Goal: Transaction & Acquisition: Subscribe to service/newsletter

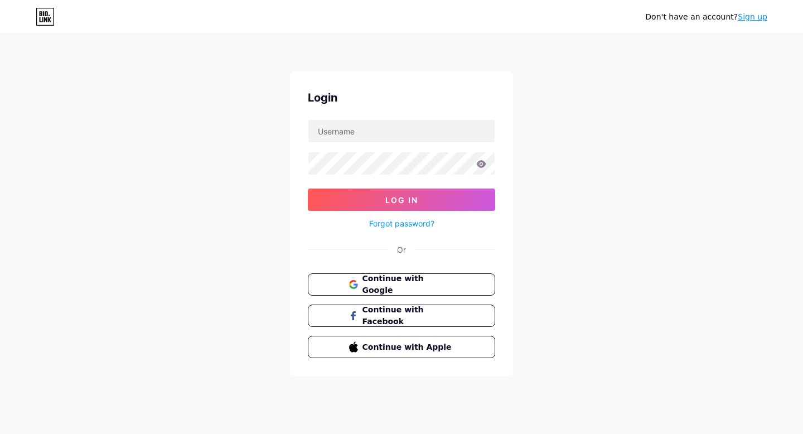
click at [754, 16] on link "Sign up" at bounding box center [753, 16] width 30 height 9
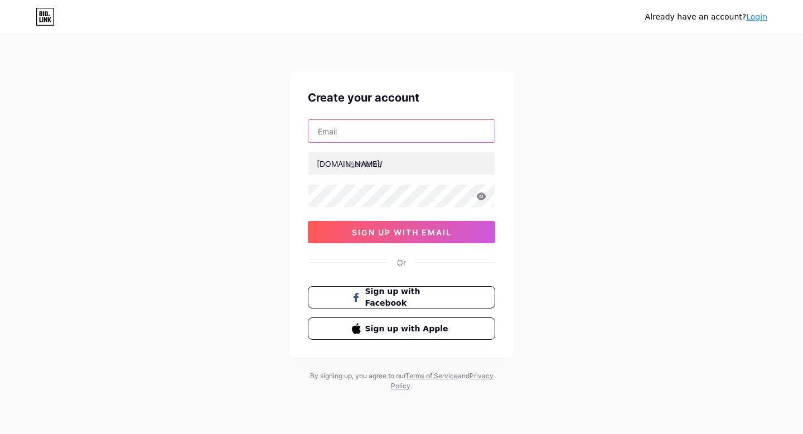
click at [412, 125] on input "text" at bounding box center [401, 131] width 186 height 22
type input "Siyath"
type input "[EMAIL_ADDRESS][DOMAIN_NAME]"
click at [379, 166] on input "zaynelectronics" at bounding box center [401, 163] width 186 height 22
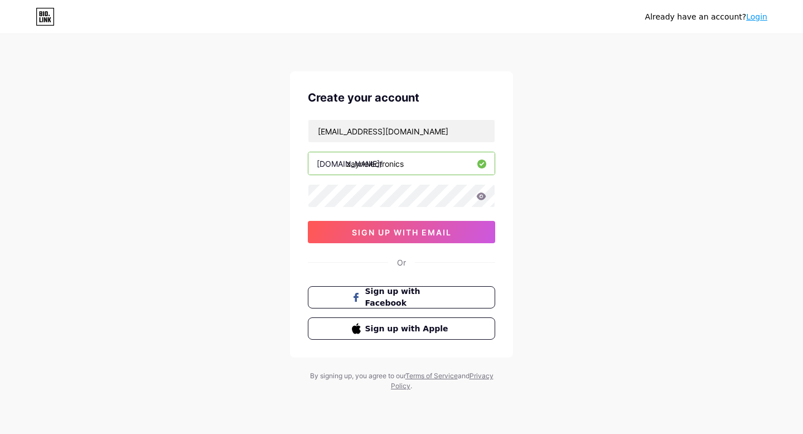
paste input "text"
click at [365, 162] on input "zayn electronics" at bounding box center [401, 163] width 186 height 22
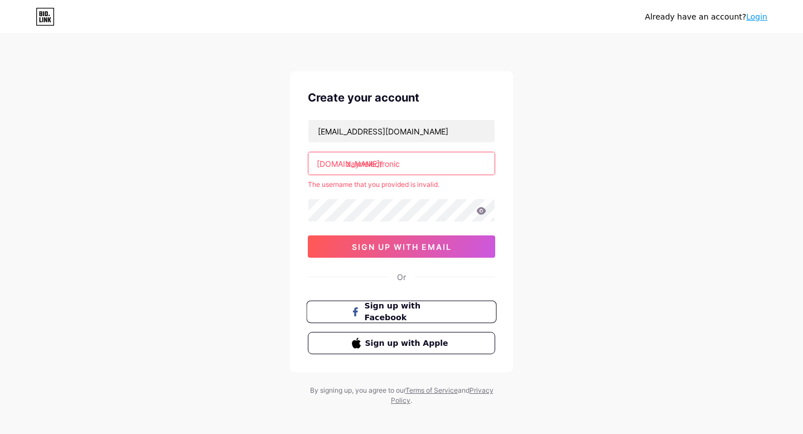
type input "zaynelectronics"
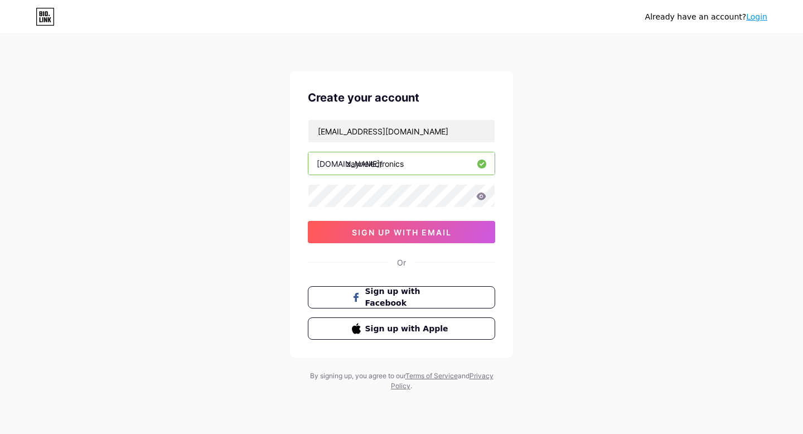
click at [575, 224] on div "Already have an account? Login Create your account [EMAIL_ADDRESS][DOMAIN_NAME]…" at bounding box center [401, 213] width 803 height 427
click at [204, 229] on div "Already have an account? Login Create your account [EMAIL_ADDRESS][DOMAIN_NAME]…" at bounding box center [401, 213] width 803 height 427
click at [230, 239] on div "Already have an account? Login Create your account [EMAIL_ADDRESS][DOMAIN_NAME]…" at bounding box center [401, 213] width 803 height 427
click at [446, 336] on button "Sign up with Apple" at bounding box center [401, 328] width 190 height 23
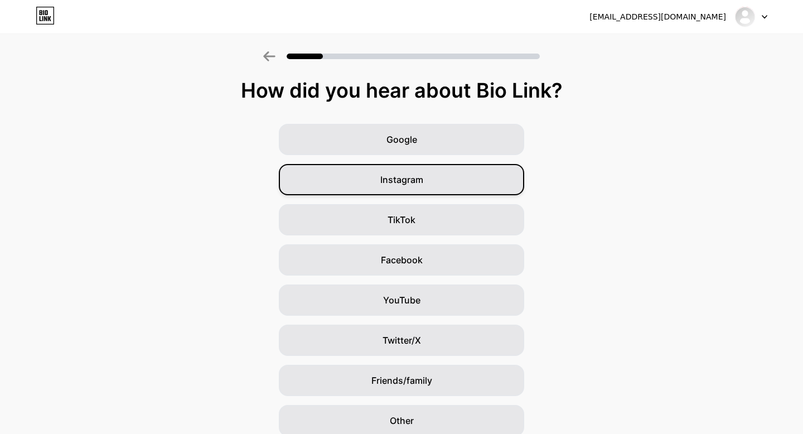
click at [411, 187] on div "Instagram" at bounding box center [401, 179] width 245 height 31
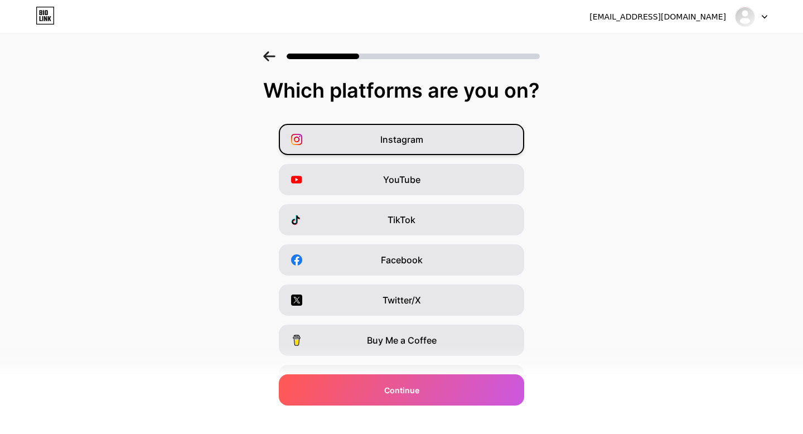
click at [419, 147] on div "Instagram" at bounding box center [401, 139] width 245 height 31
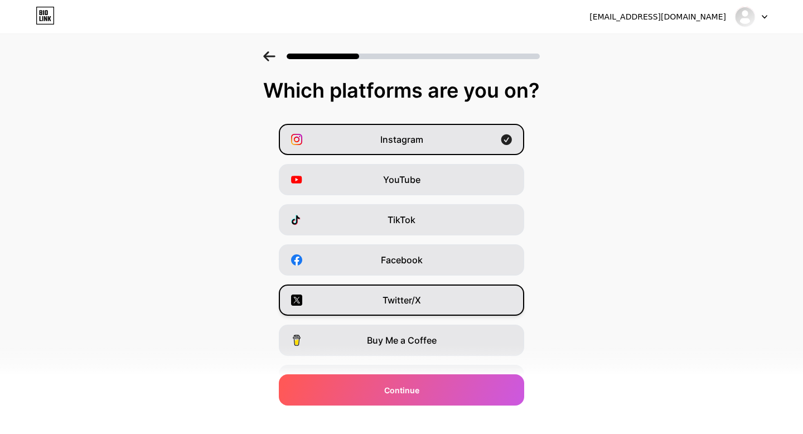
click at [430, 309] on div "Twitter/X" at bounding box center [401, 299] width 245 height 31
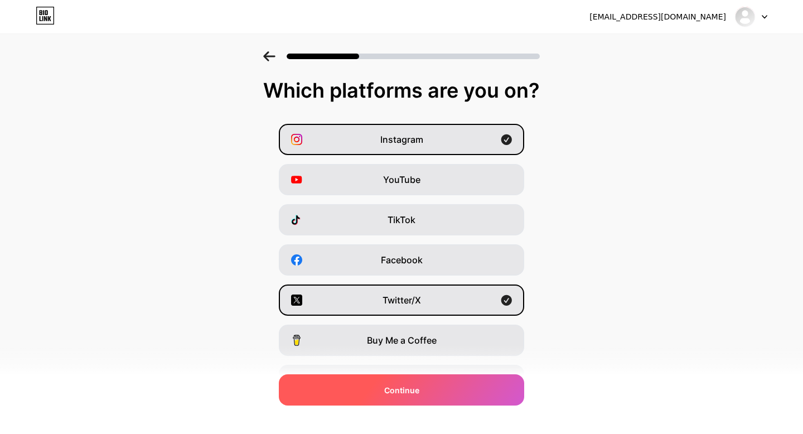
click at [429, 382] on div "Continue" at bounding box center [401, 389] width 245 height 31
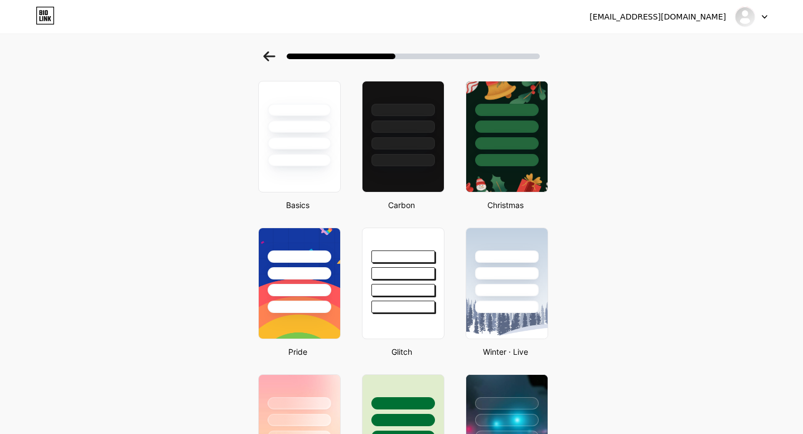
scroll to position [36, 0]
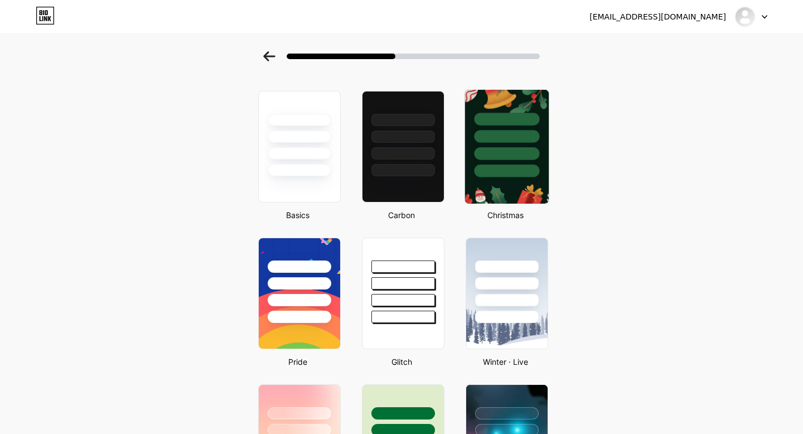
click at [524, 128] on div at bounding box center [507, 134] width 84 height 88
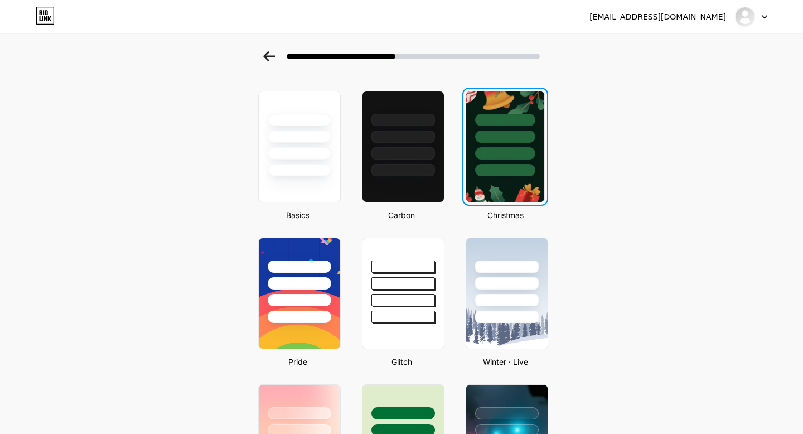
scroll to position [0, 0]
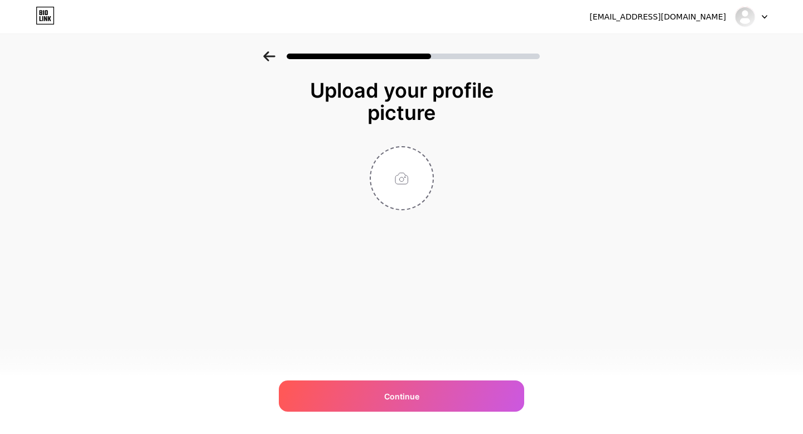
click at [275, 60] on icon at bounding box center [269, 56] width 12 height 10
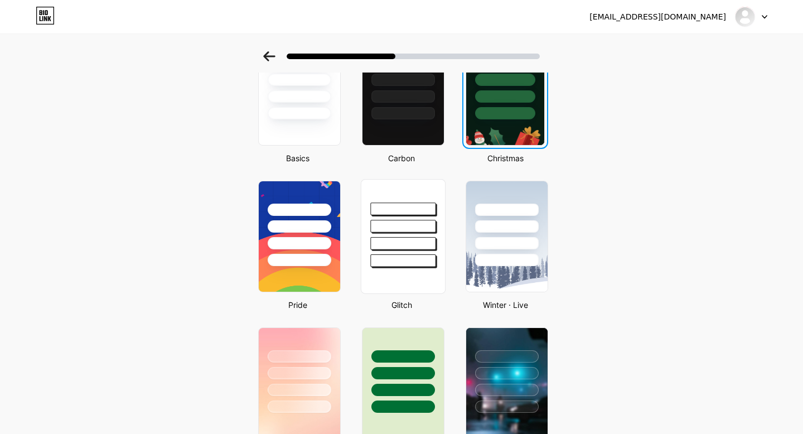
scroll to position [106, 0]
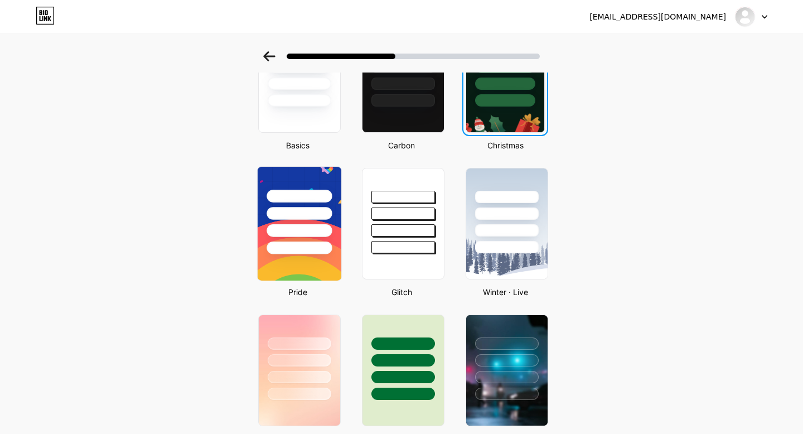
click at [303, 221] on div at bounding box center [300, 211] width 84 height 88
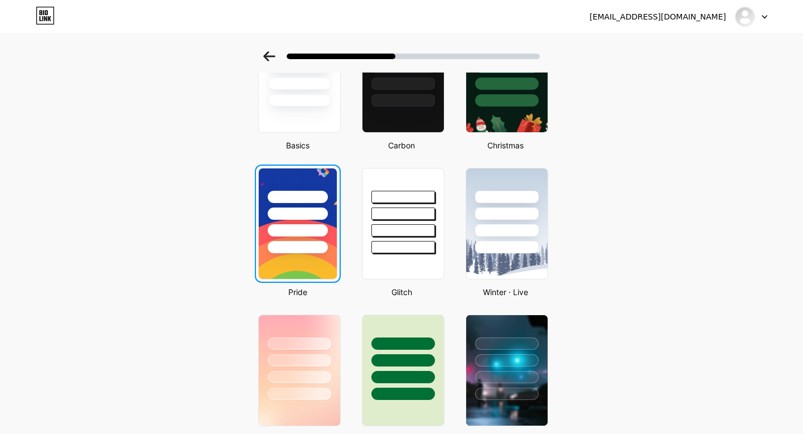
scroll to position [0, 0]
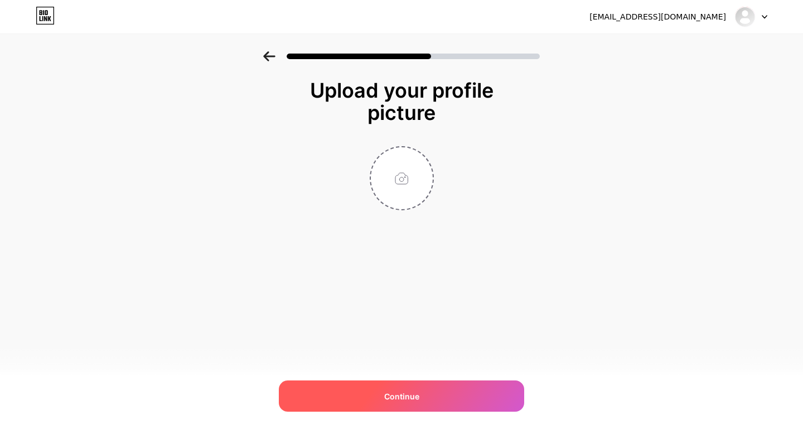
click at [415, 392] on span "Continue" at bounding box center [401, 396] width 35 height 12
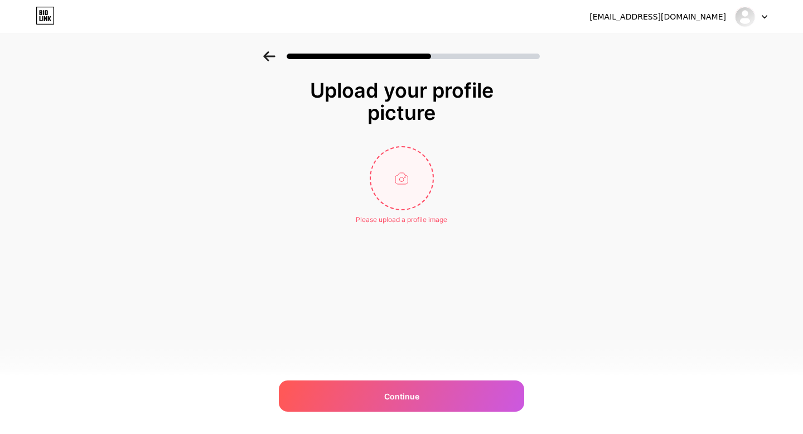
click at [408, 187] on input "file" at bounding box center [402, 178] width 62 height 62
